Goal: Transaction & Acquisition: Obtain resource

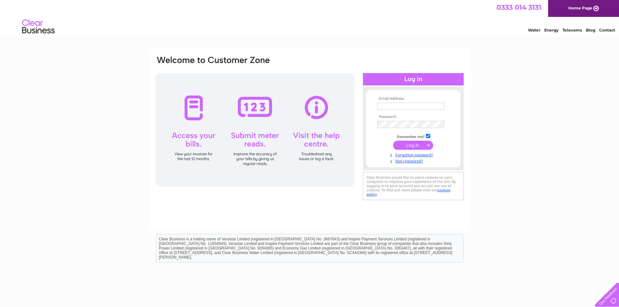
type input "hunterrepairs@aol.com"
click at [411, 146] on input "submit" at bounding box center [413, 145] width 40 height 9
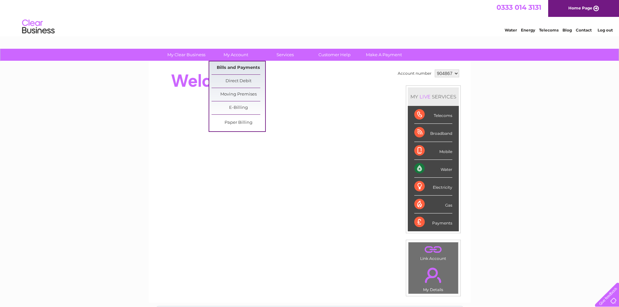
click at [231, 70] on link "Bills and Payments" at bounding box center [239, 67] width 54 height 13
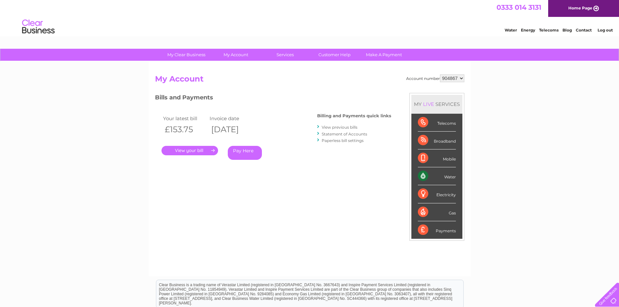
click at [186, 150] on link "." at bounding box center [190, 150] width 57 height 9
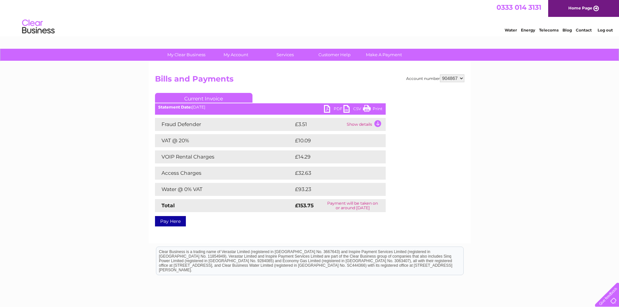
click at [332, 110] on link "PDF" at bounding box center [334, 109] width 20 height 9
click at [604, 30] on link "Log out" at bounding box center [605, 30] width 15 height 5
